Goal: Task Accomplishment & Management: Manage account settings

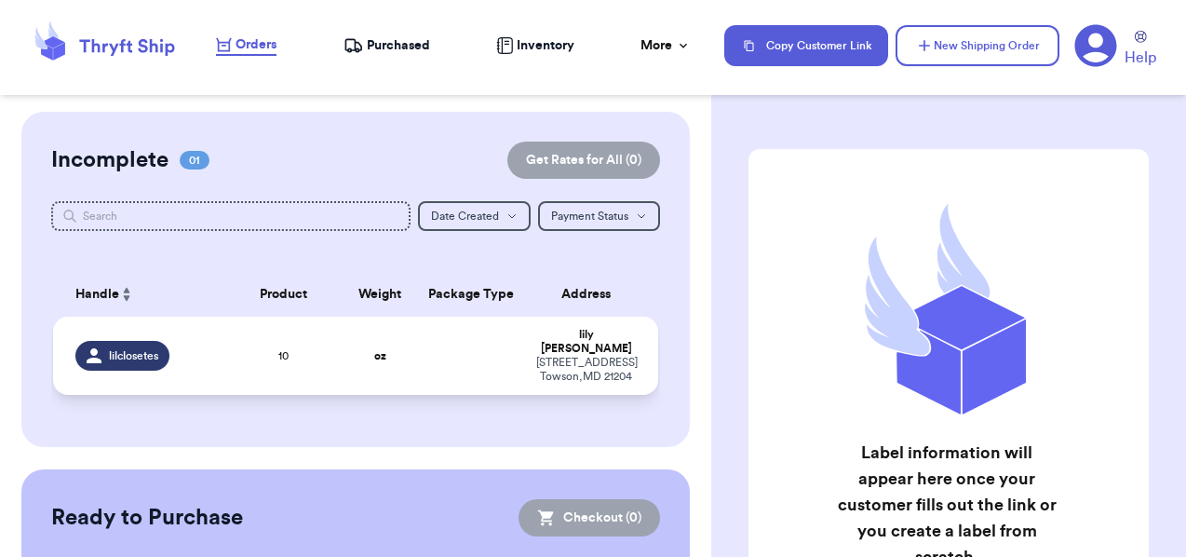
click at [416, 350] on td at bounding box center [470, 355] width 109 height 78
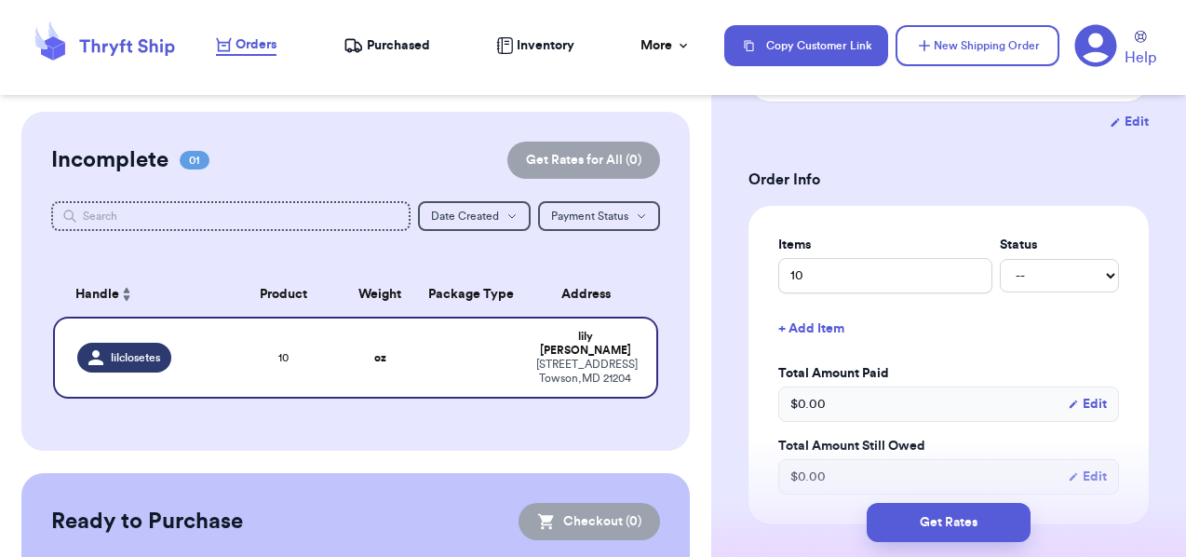
scroll to position [348, 0]
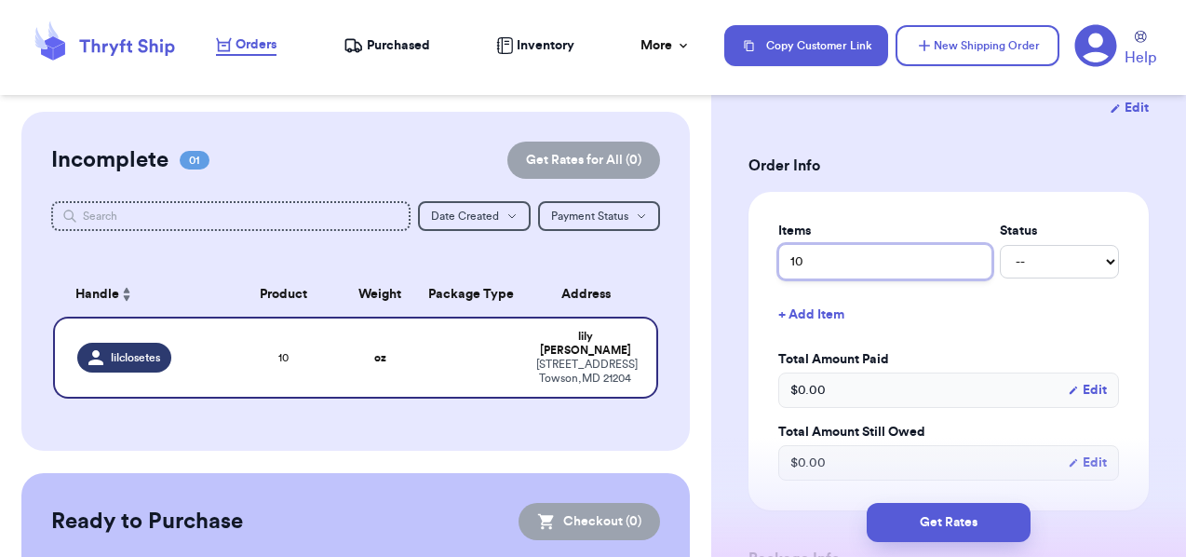
click at [813, 278] on input "10" at bounding box center [885, 261] width 214 height 35
type input "1"
type input "2"
type input "2 t"
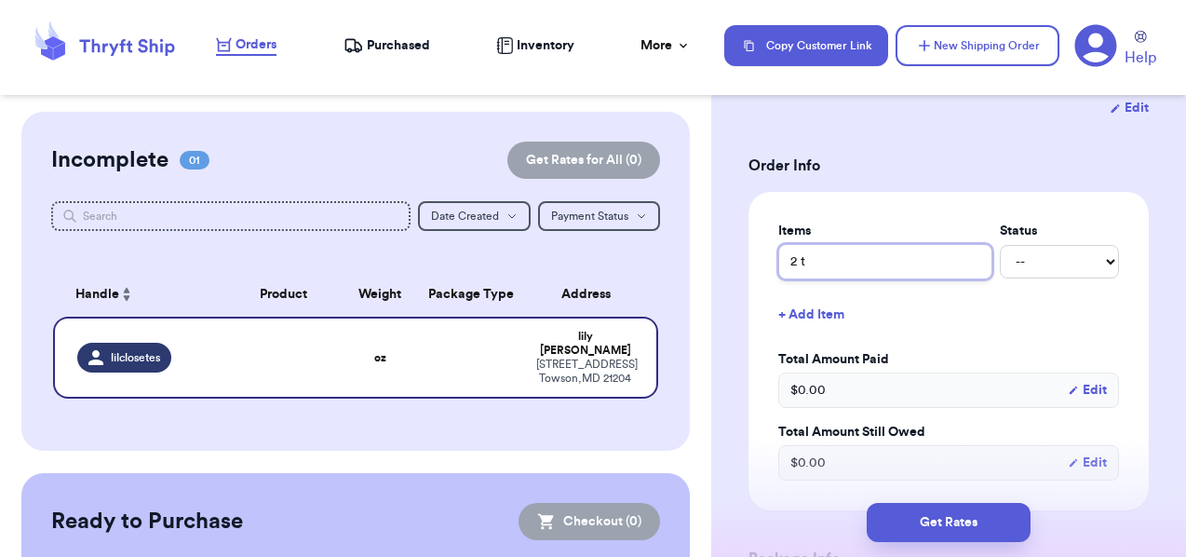
type input "2 ta"
type input "2 tan"
type input "2 tank"
type input "2 tanks"
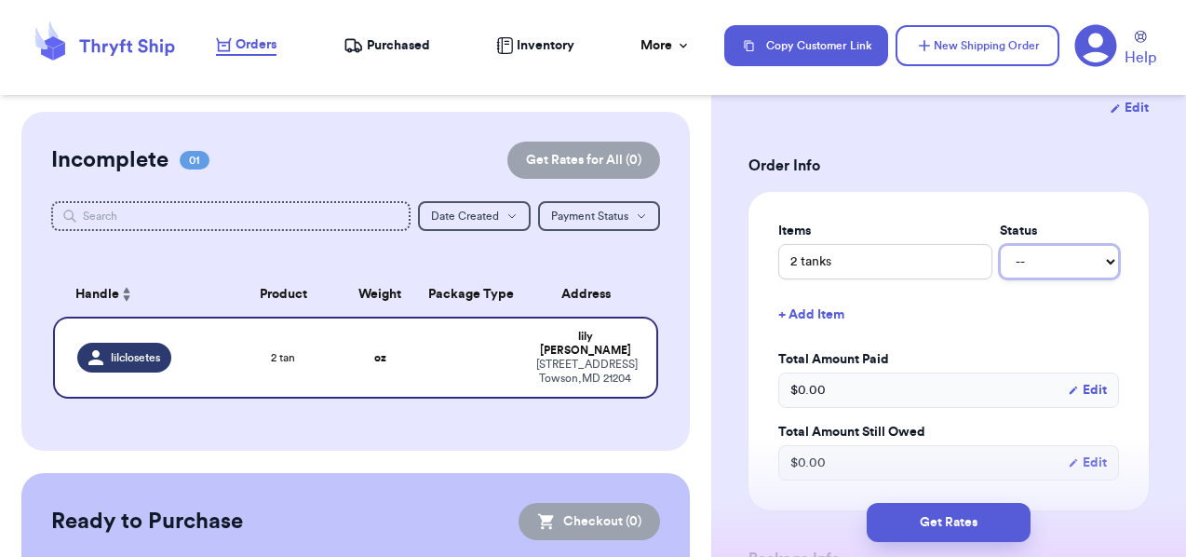
click at [1064, 278] on select "-- Paid Owes" at bounding box center [1059, 262] width 119 height 34
select select "paid"
click at [1000, 266] on select "-- Paid Owes" at bounding box center [1059, 262] width 119 height 34
click at [1036, 335] on button "+ Add Item" at bounding box center [949, 314] width 356 height 41
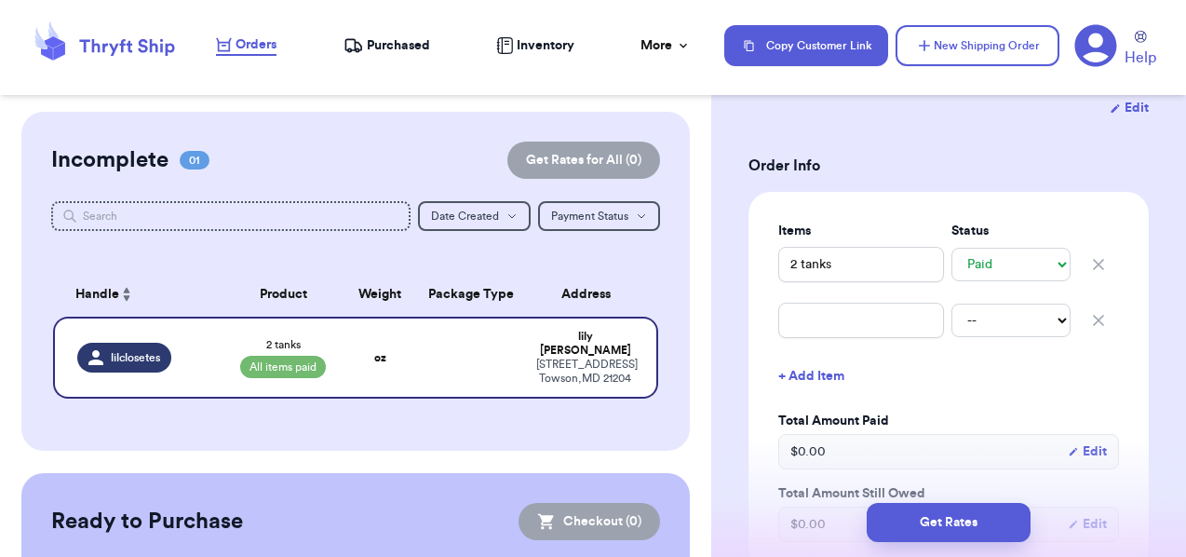
click at [1096, 329] on icon "button" at bounding box center [1098, 320] width 19 height 19
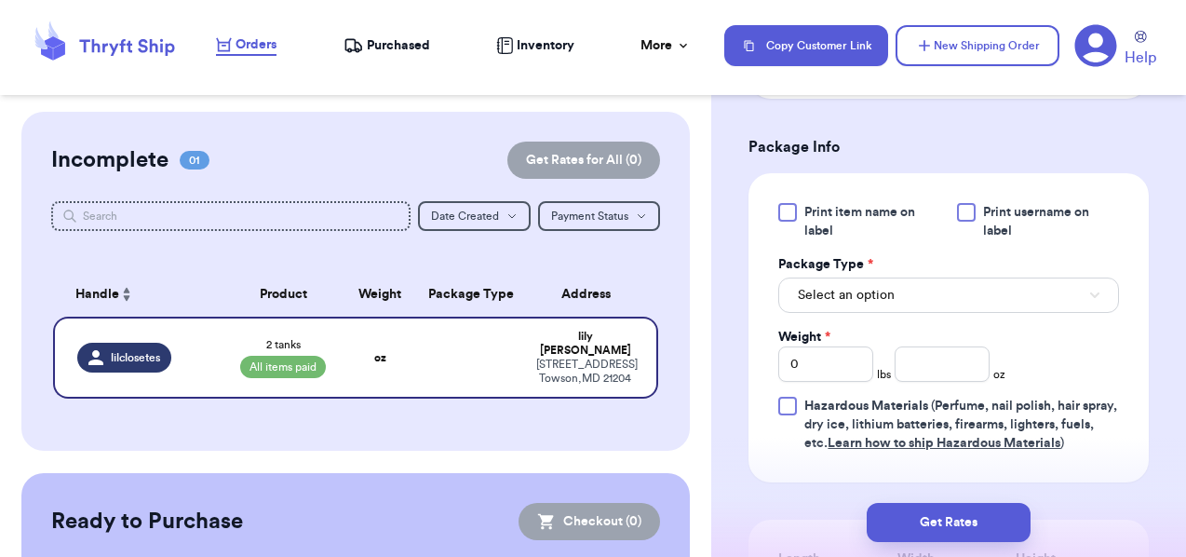
scroll to position [769, 0]
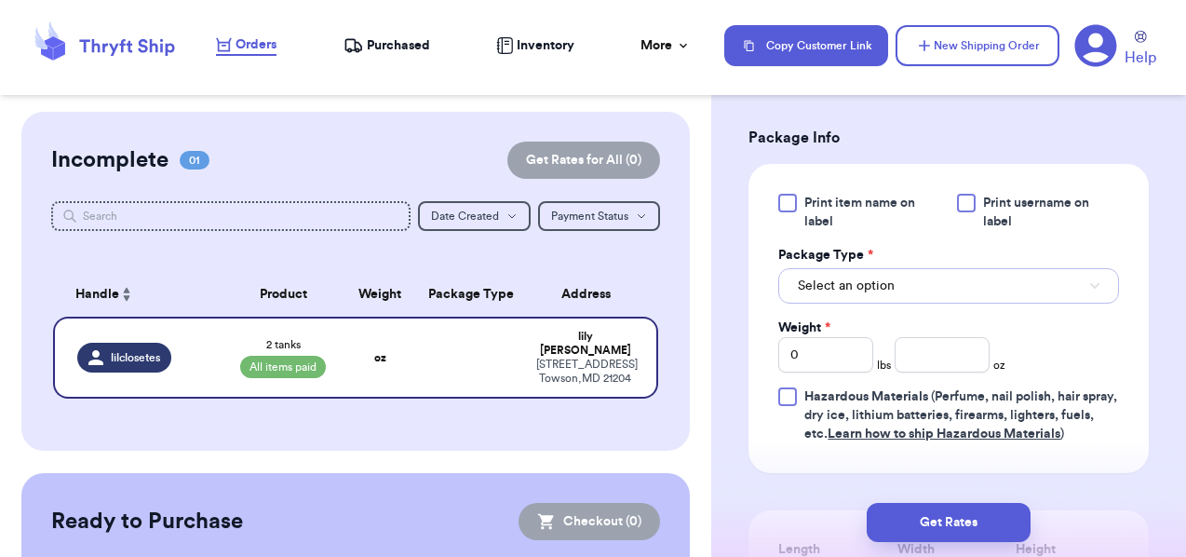
click at [1029, 300] on button "Select an option" at bounding box center [948, 285] width 341 height 35
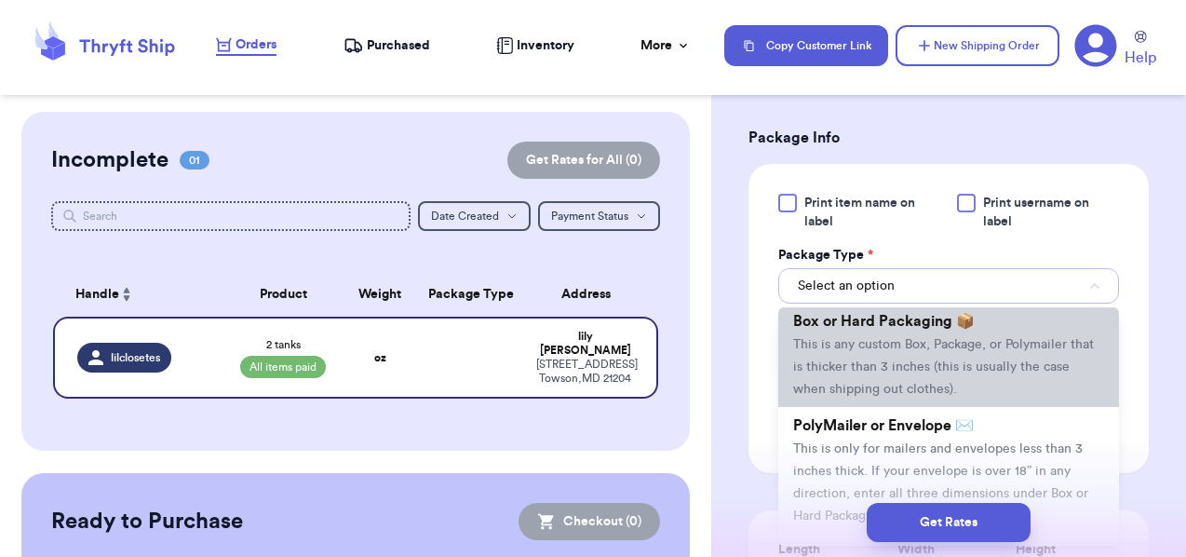
scroll to position [55, 0]
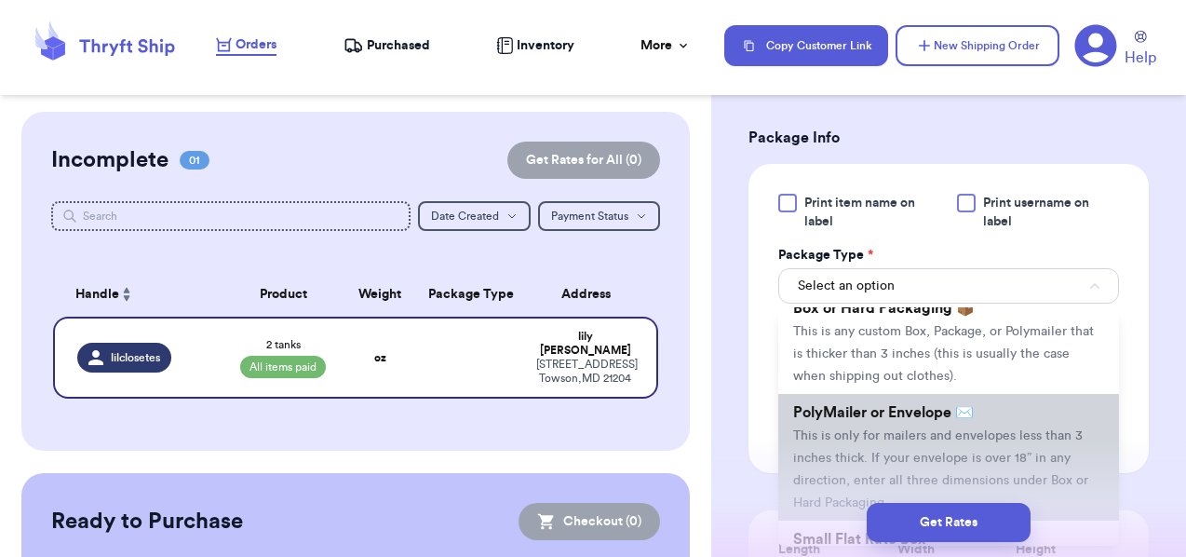
click at [1027, 454] on span "This is only for mailers and envelopes less than 3 inches thick. If your envelo…" at bounding box center [940, 469] width 295 height 80
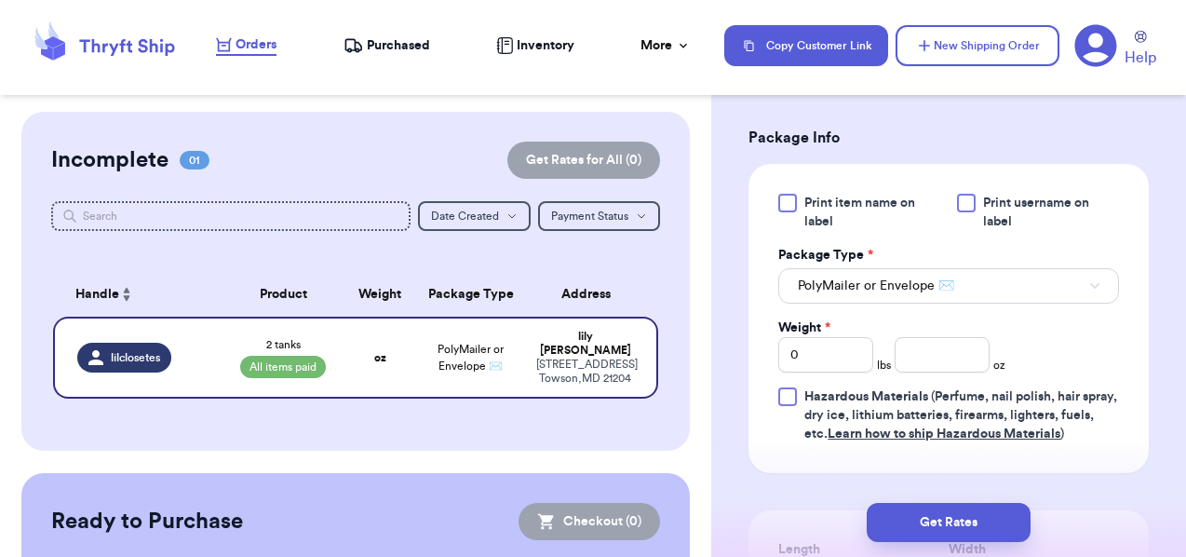
scroll to position [835, 0]
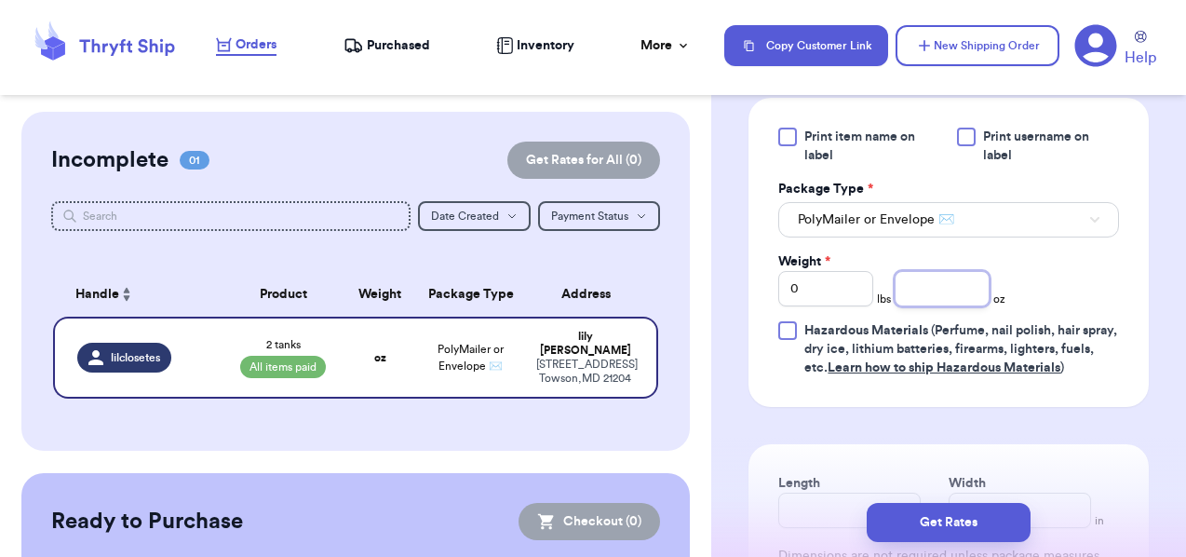
click at [942, 305] on input "number" at bounding box center [941, 288] width 95 height 35
type input "7.8"
click at [1049, 287] on div "Print item name on label Print username on label Package Type * PolyMailer or E…" at bounding box center [948, 251] width 341 height 249
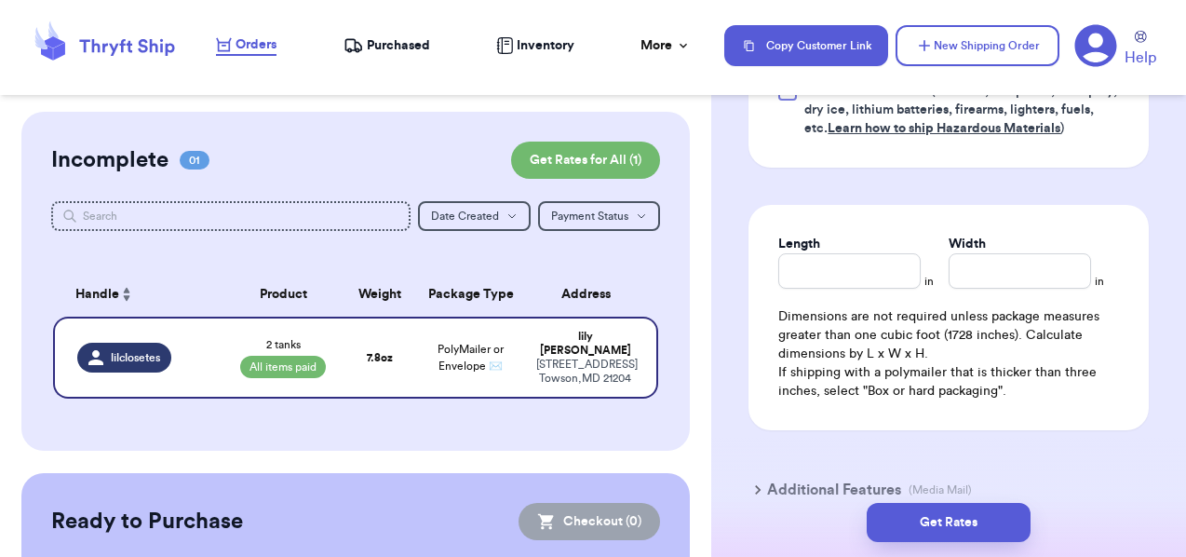
scroll to position [1161, 0]
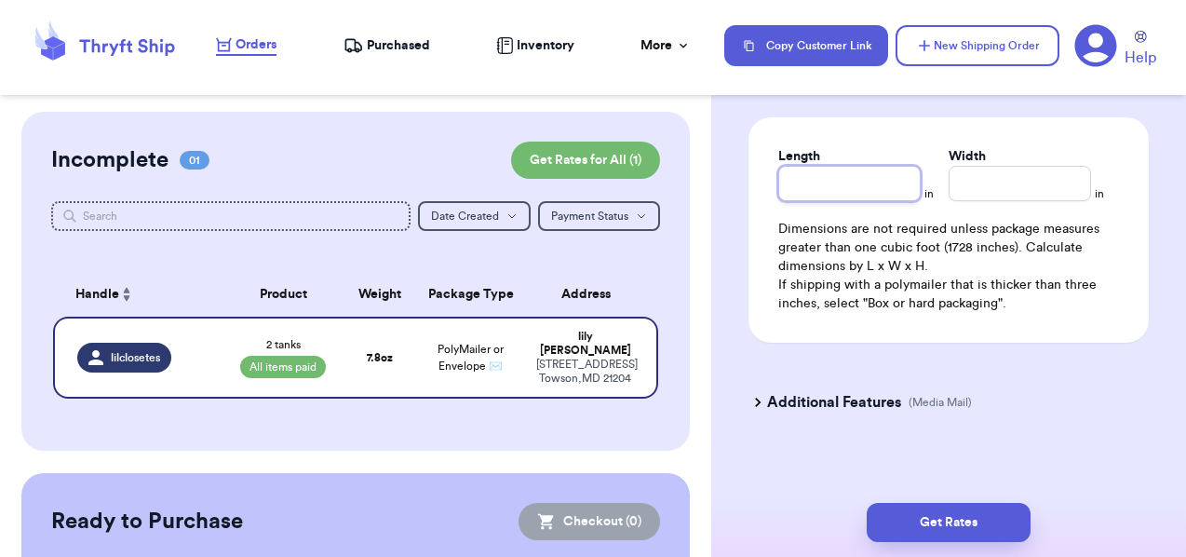
click at [808, 199] on input "Length" at bounding box center [849, 183] width 142 height 35
type input "12"
click at [989, 201] on input "Width *" at bounding box center [1019, 183] width 142 height 35
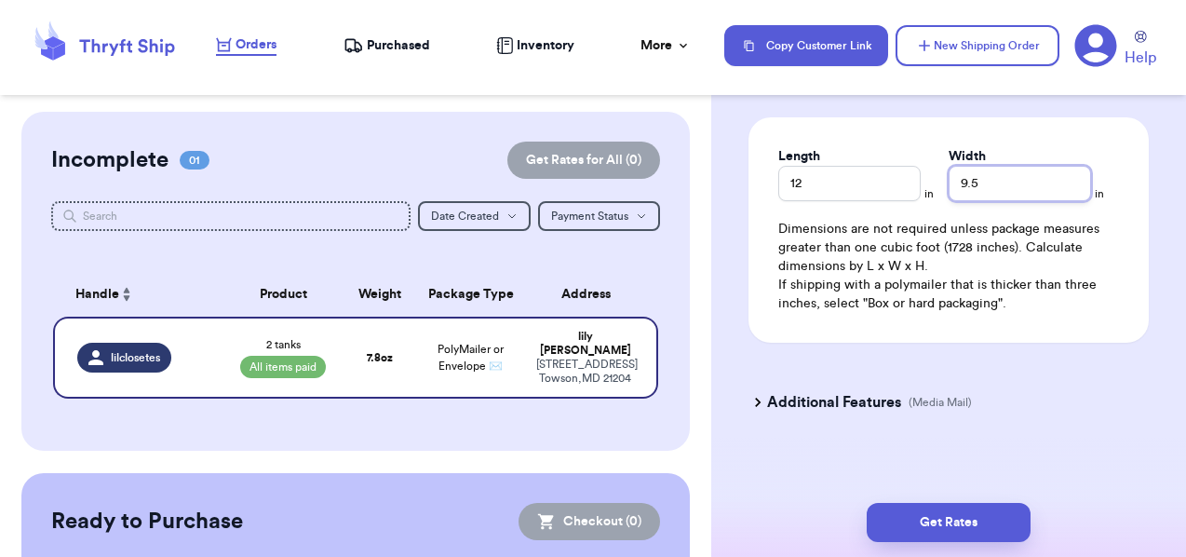
type input "9.5"
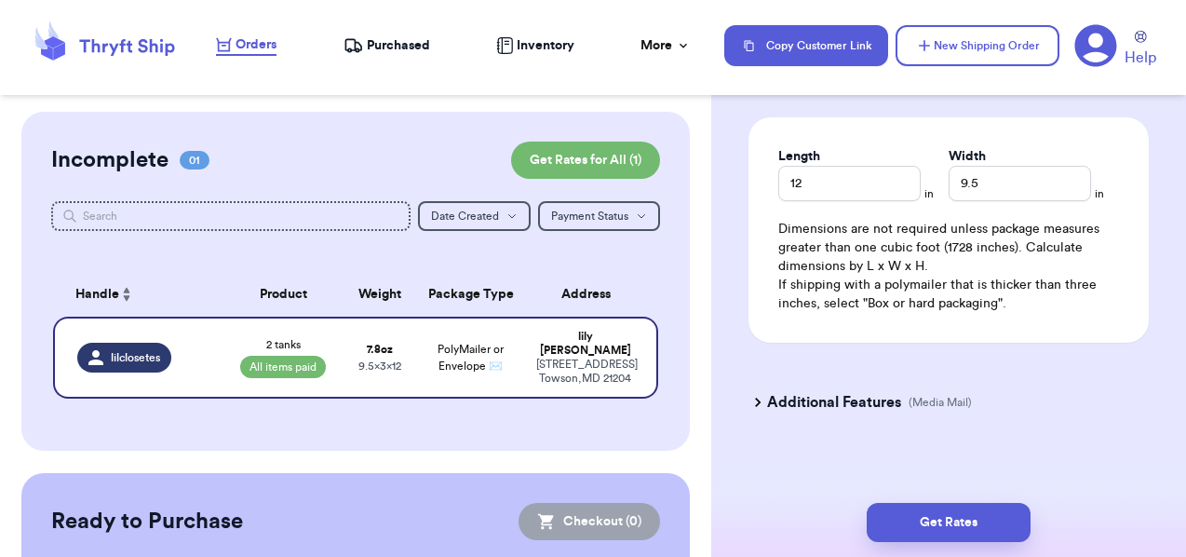
scroll to position [1198, 0]
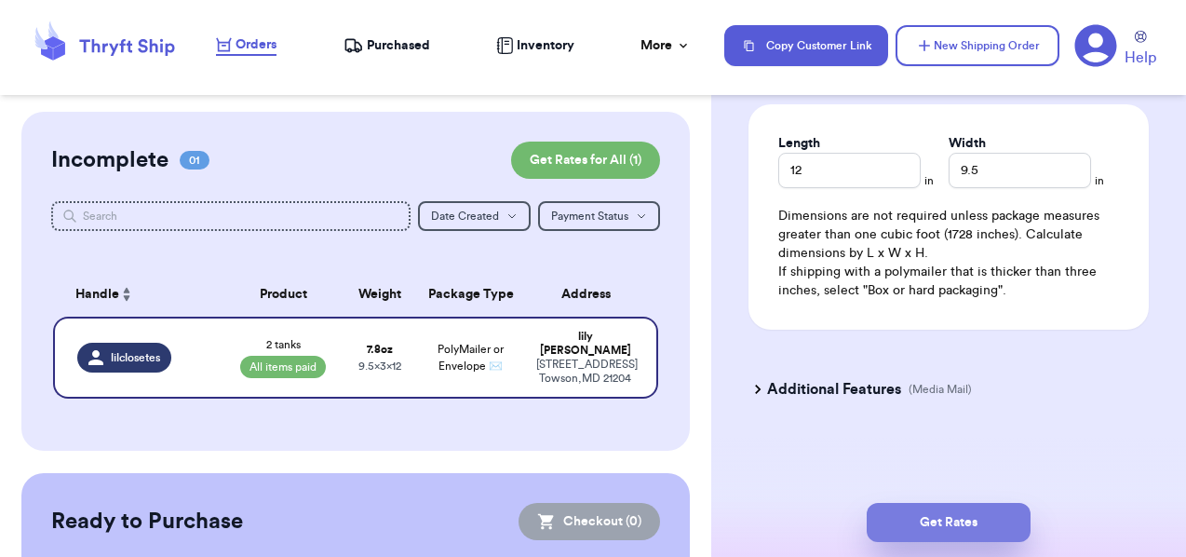
click at [973, 525] on button "Get Rates" at bounding box center [948, 522] width 164 height 39
click at [903, 528] on button "submit" at bounding box center [948, 522] width 164 height 39
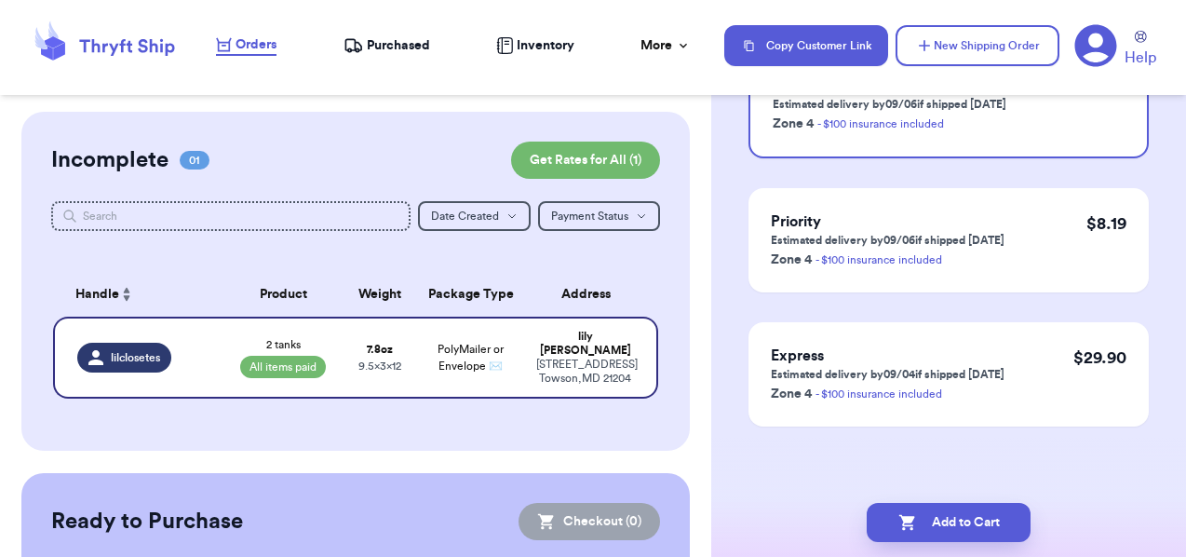
scroll to position [0, 0]
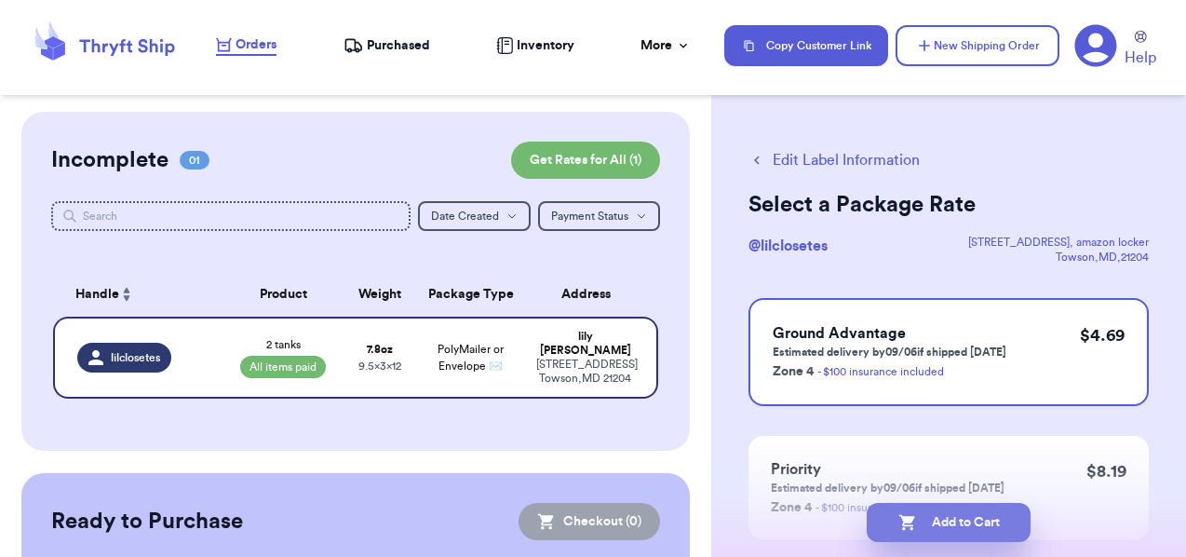
click at [922, 527] on button "Add to Cart" at bounding box center [948, 522] width 164 height 39
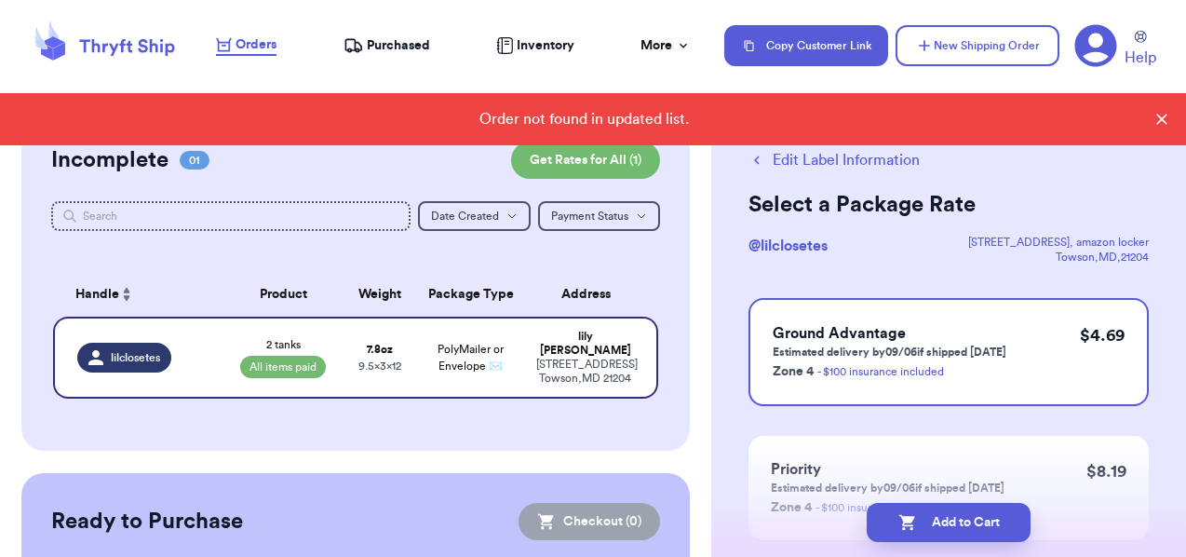
click at [1159, 117] on icon at bounding box center [1161, 119] width 11 height 11
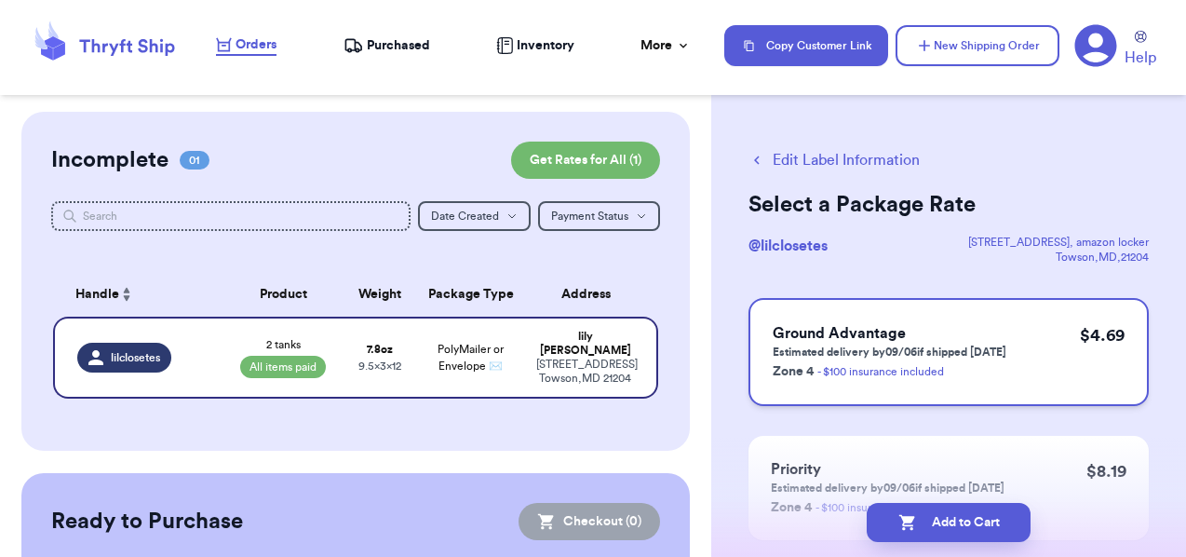
click at [873, 335] on span "Ground Advantage" at bounding box center [838, 333] width 133 height 15
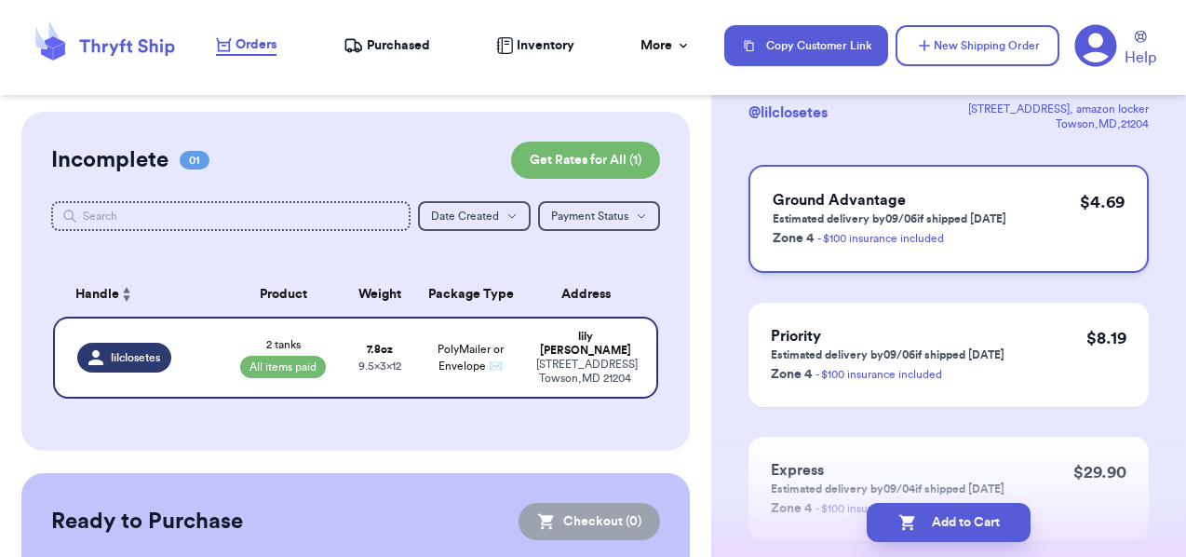
scroll to position [143, 0]
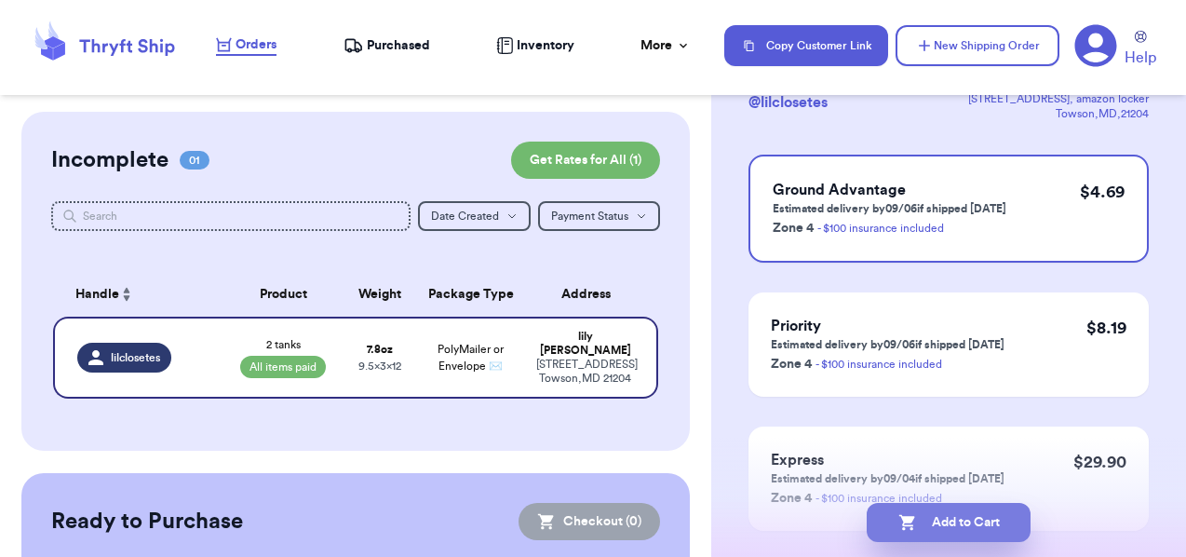
click at [948, 521] on button "Add to Cart" at bounding box center [948, 522] width 164 height 39
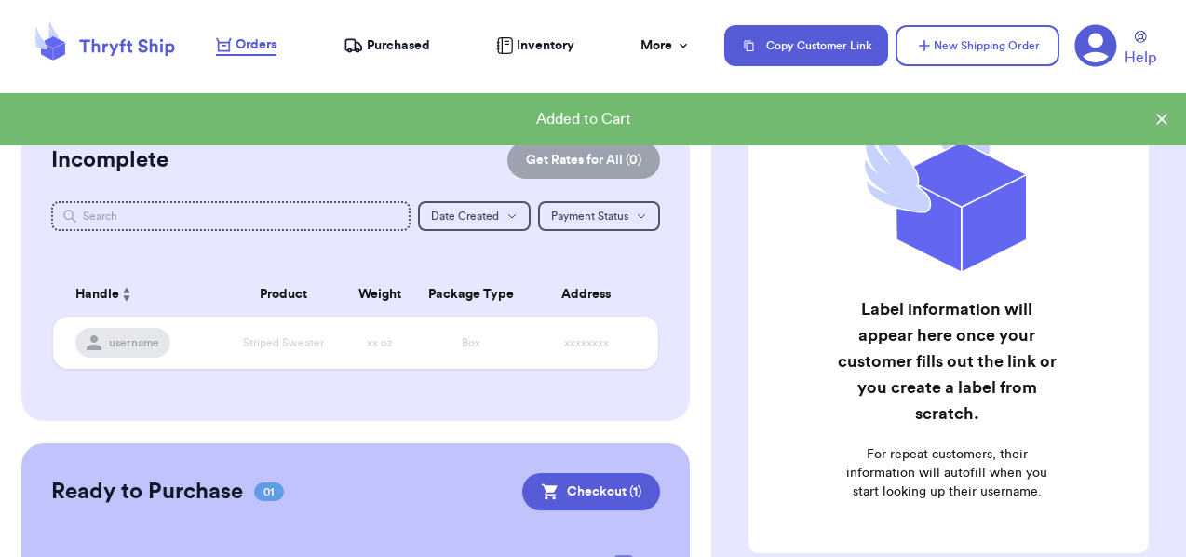
scroll to position [180, 0]
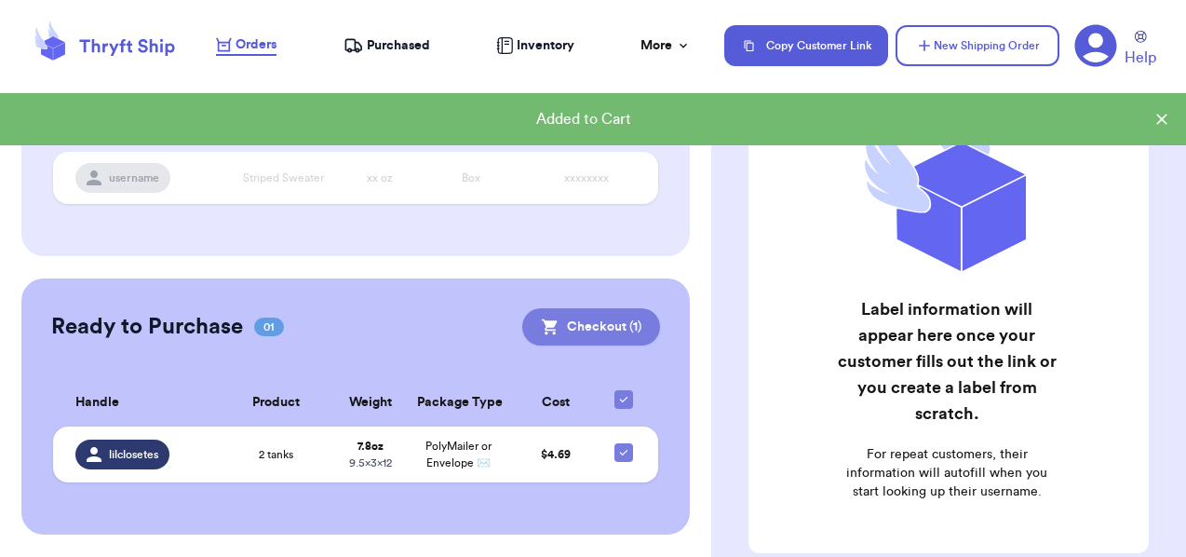
click at [583, 308] on button "Checkout ( 1 )" at bounding box center [591, 326] width 138 height 37
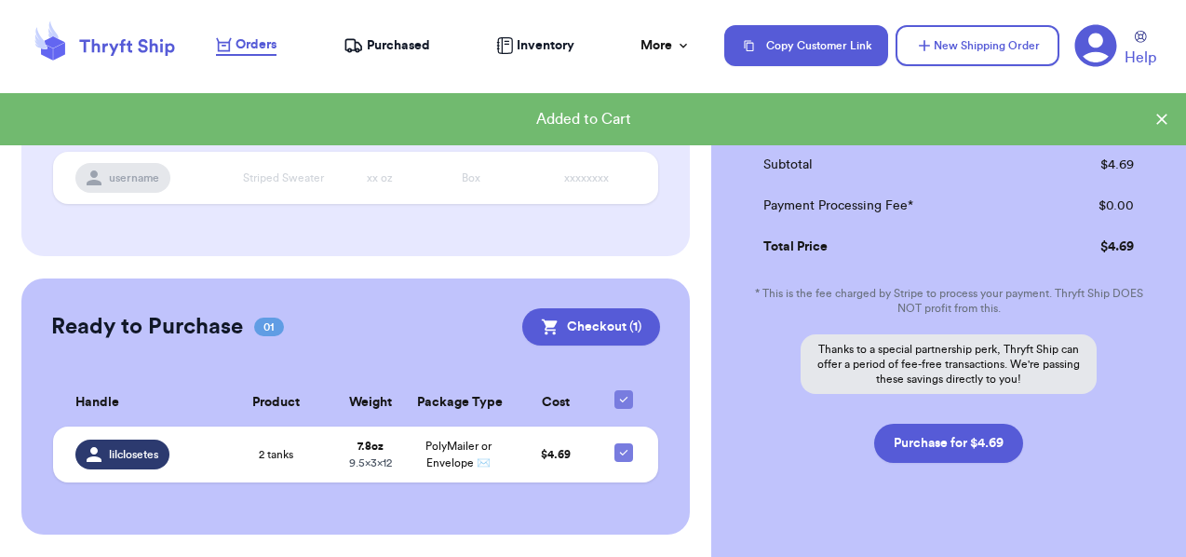
scroll to position [261, 0]
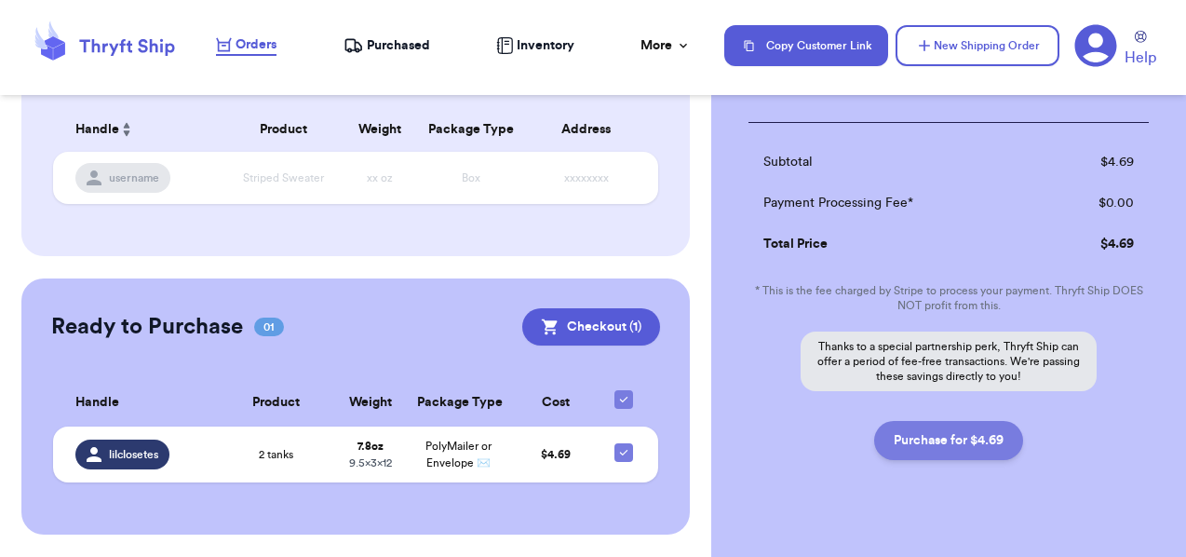
click at [923, 441] on button "Purchase for $4.69" at bounding box center [948, 440] width 149 height 39
checkbox input "true"
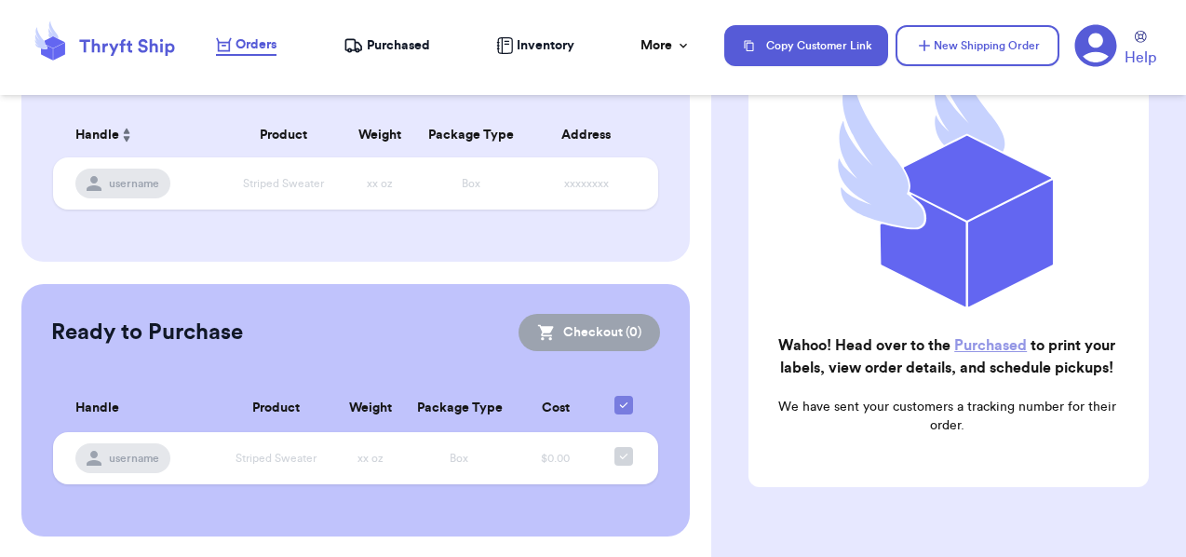
scroll to position [0, 0]
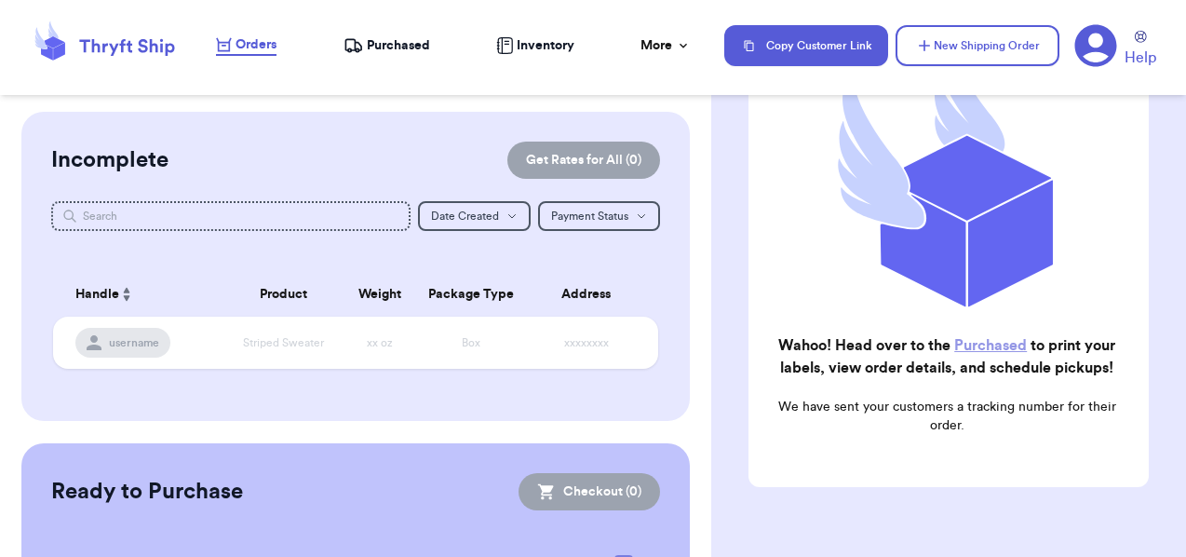
click at [393, 37] on span "Purchased" at bounding box center [398, 45] width 63 height 19
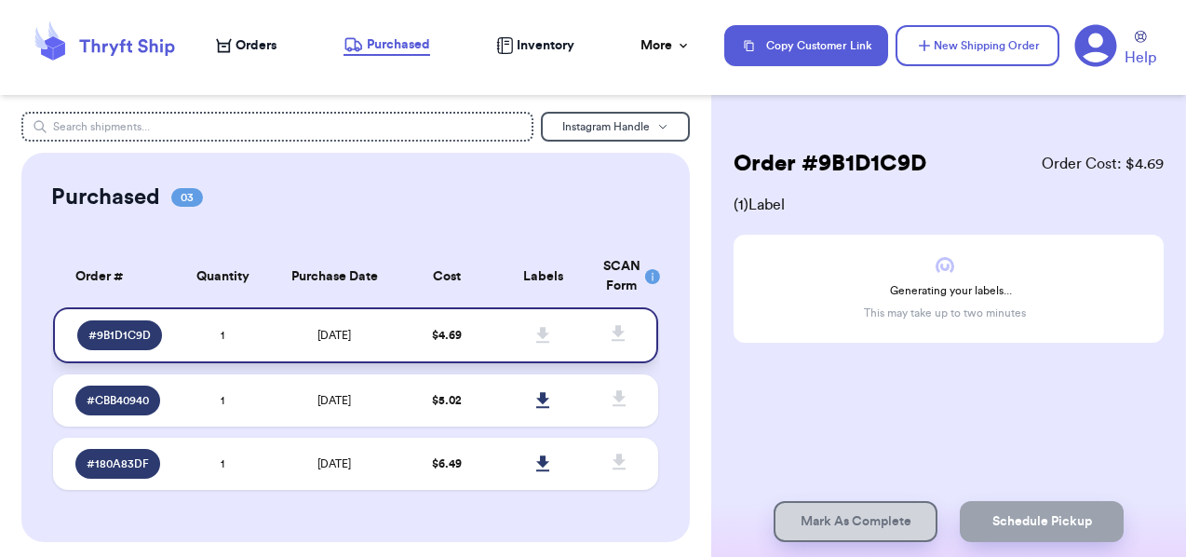
click at [477, 331] on td "$ 4.69" at bounding box center [446, 335] width 97 height 56
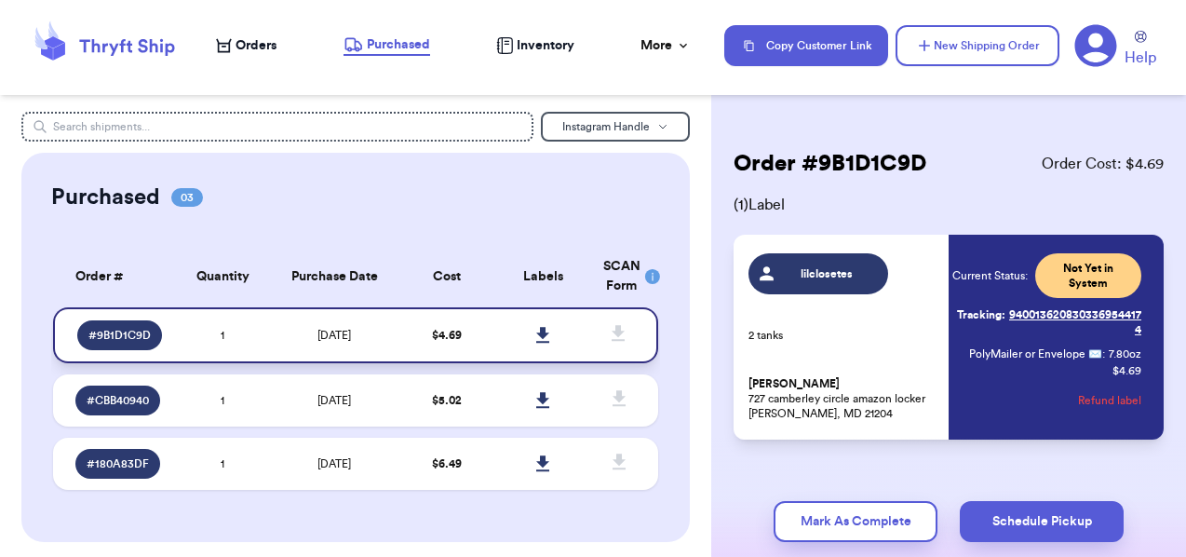
click at [544, 327] on icon at bounding box center [542, 335] width 13 height 16
click at [350, 468] on span "[DATE]" at bounding box center [334, 463] width 34 height 11
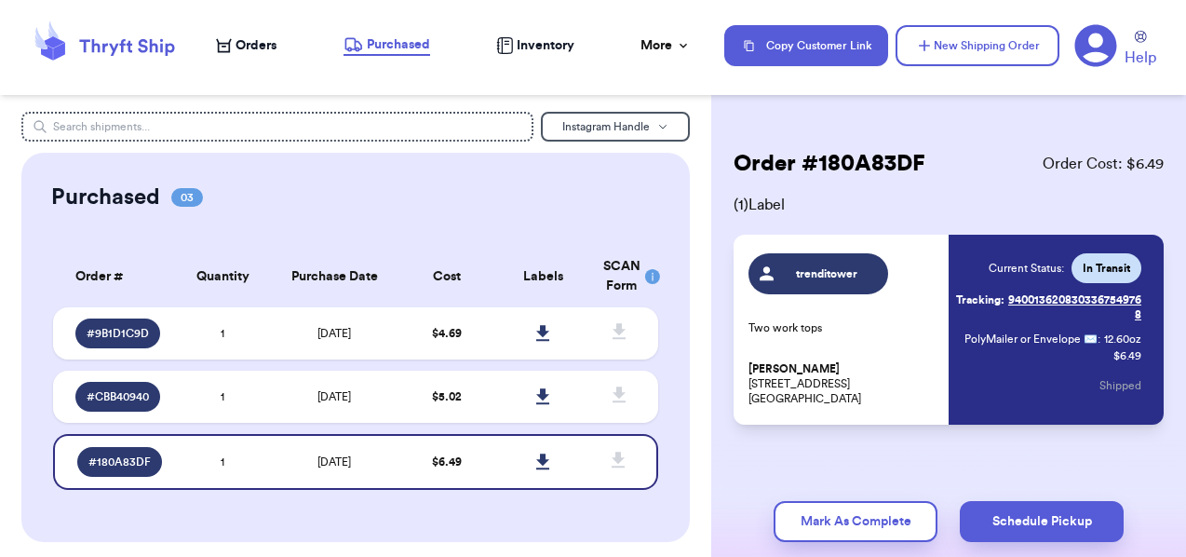
scroll to position [17, 0]
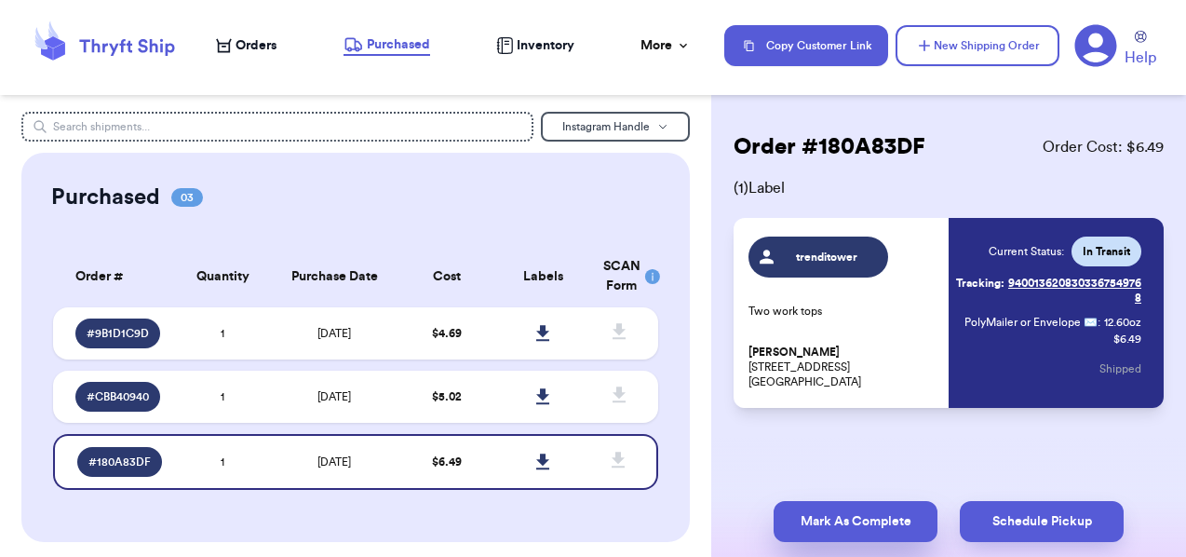
click at [822, 530] on button "Mark As Complete" at bounding box center [855, 521] width 164 height 41
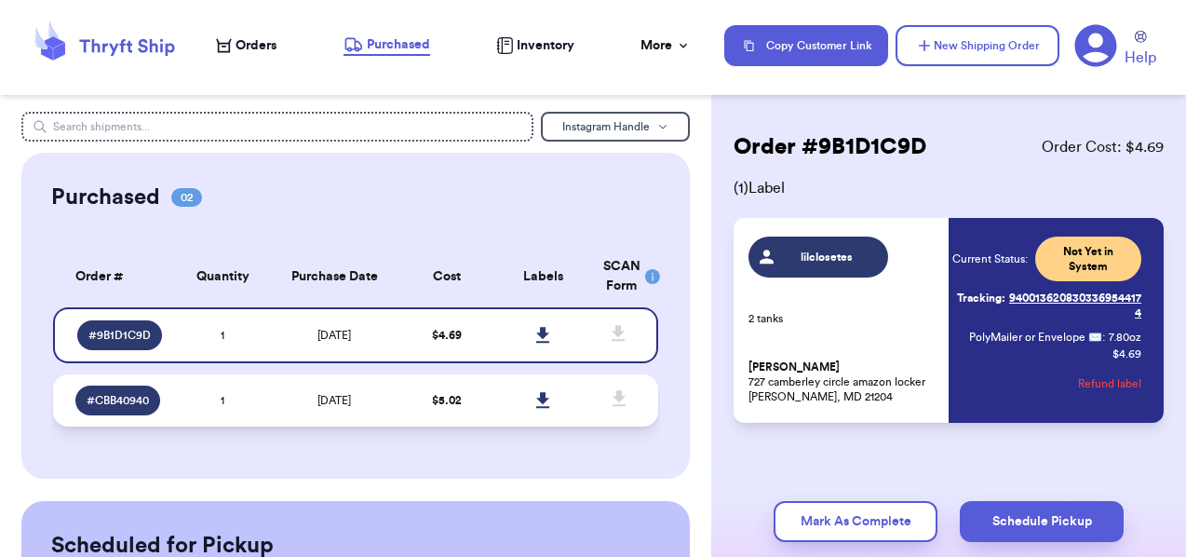
click at [378, 400] on td "[DATE]" at bounding box center [334, 400] width 127 height 52
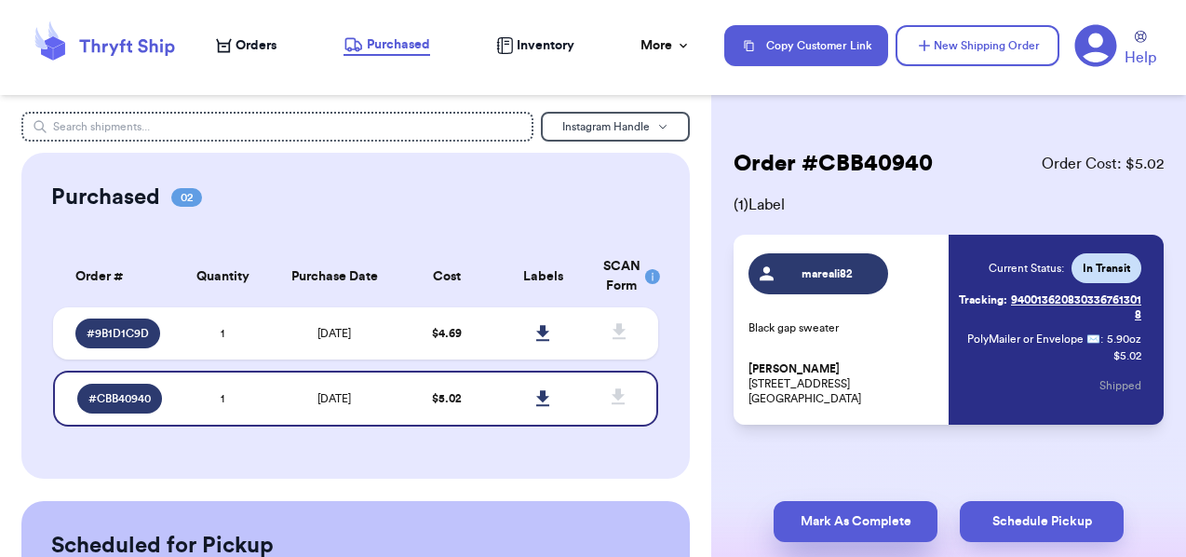
click at [849, 515] on button "Mark As Complete" at bounding box center [855, 521] width 164 height 41
